Goal: Book appointment/travel/reservation

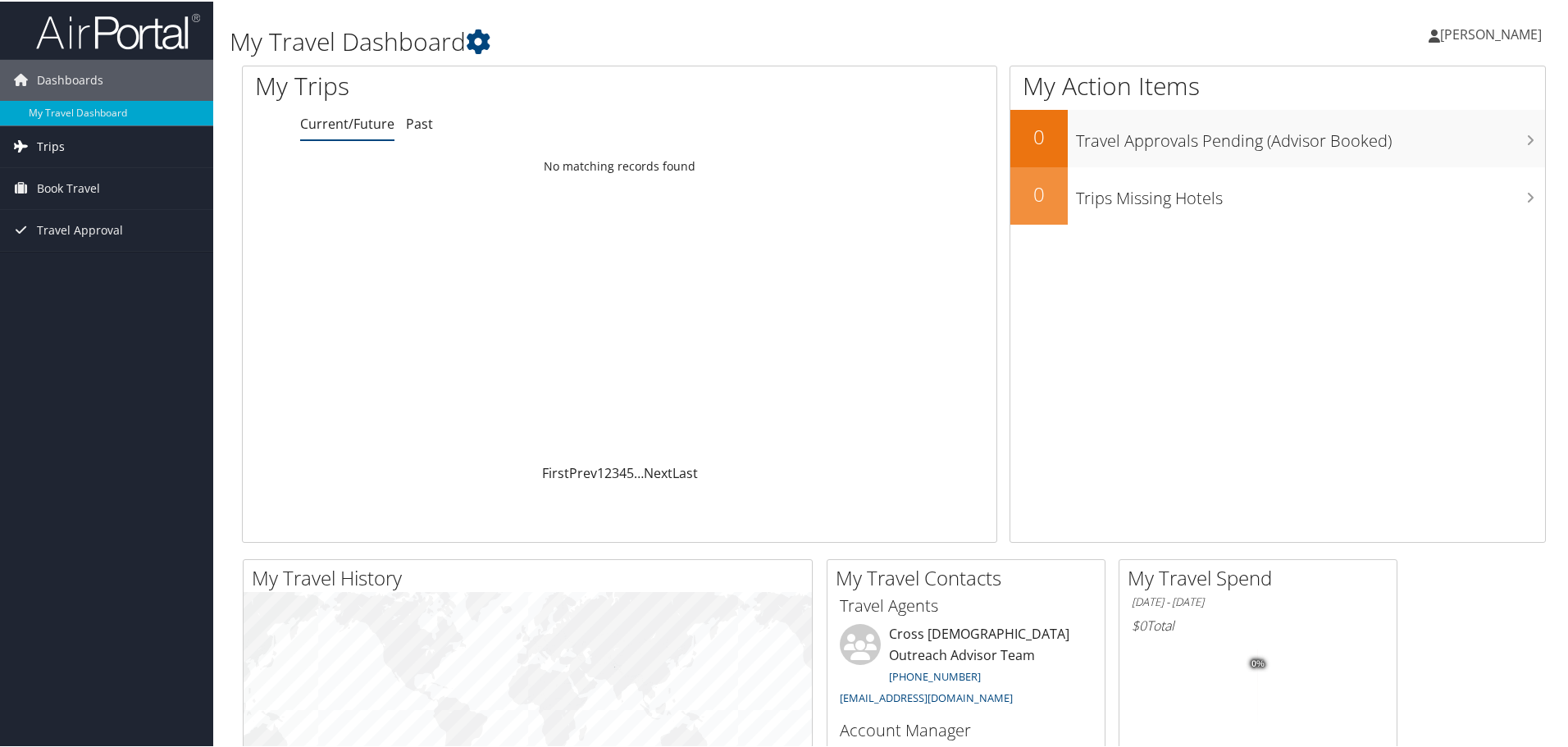
click at [105, 151] on link "Trips" at bounding box center [106, 145] width 213 height 41
click at [118, 187] on link "Current/Future Trips" at bounding box center [106, 178] width 213 height 25
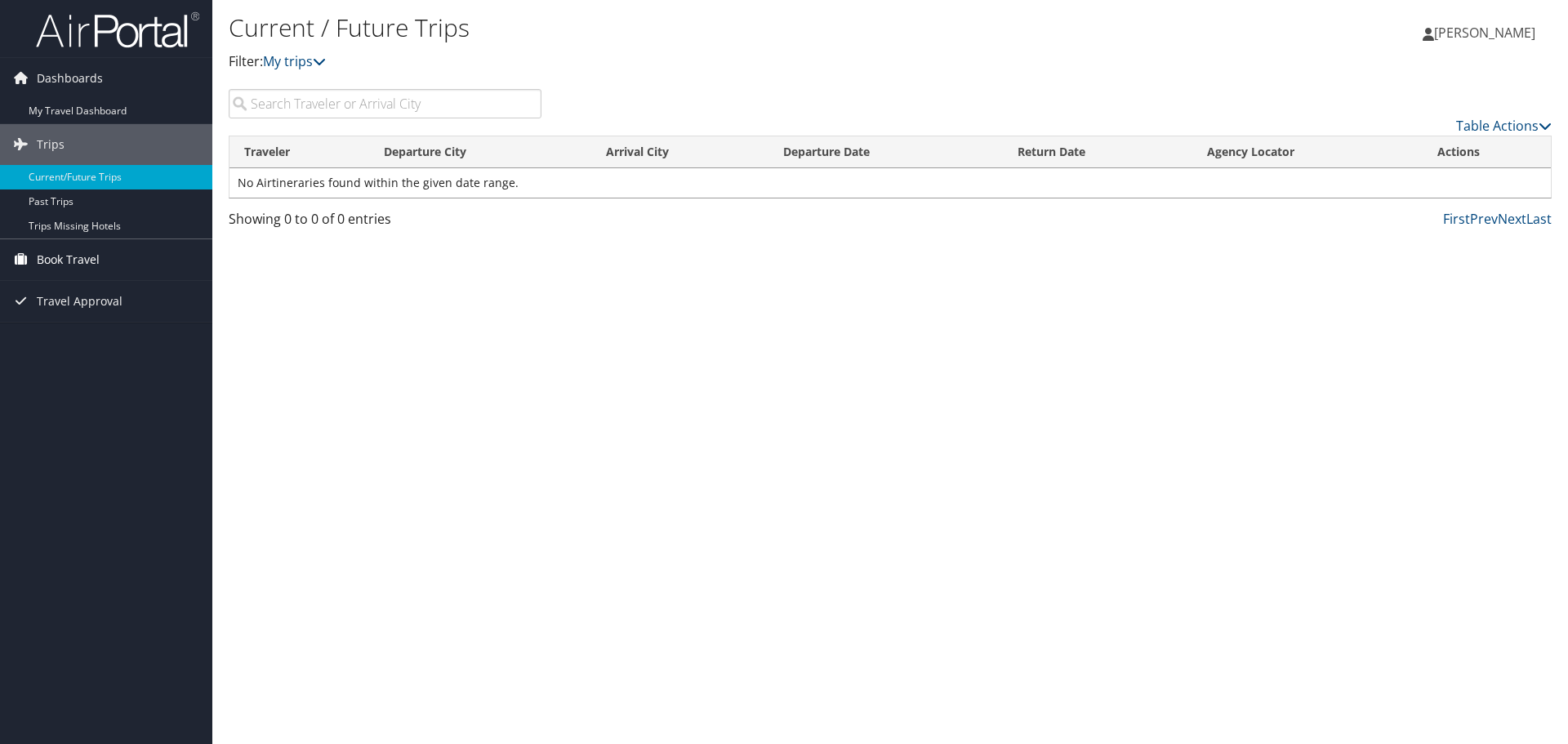
click at [75, 256] on span "Book Travel" at bounding box center [68, 259] width 63 height 41
click at [150, 344] on link "Book/Manage Online Trips" at bounding box center [106, 341] width 212 height 25
